Goal: Check status

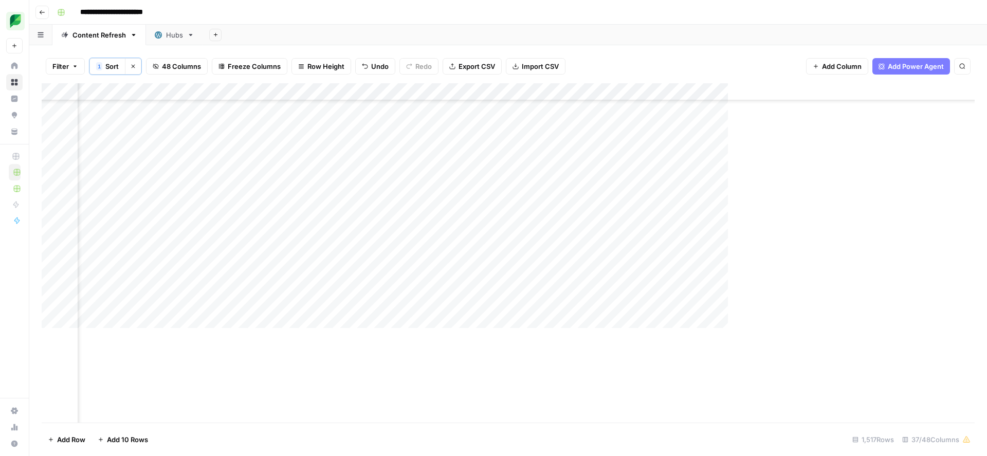
scroll to position [18250, 1230]
